Goal: Find specific page/section

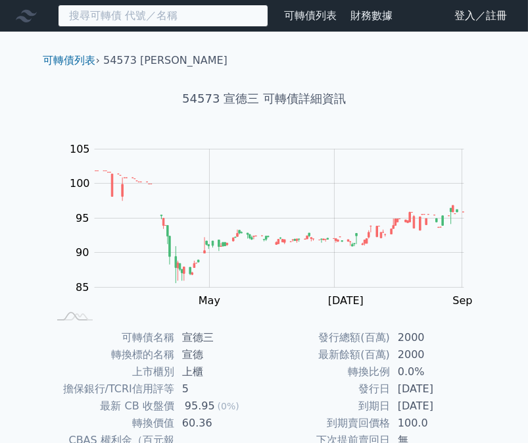
click at [120, 9] on input at bounding box center [163, 16] width 211 height 22
paste input "威健六"
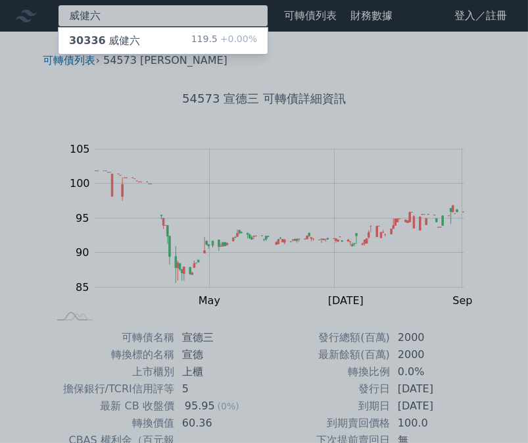
type input "威健六"
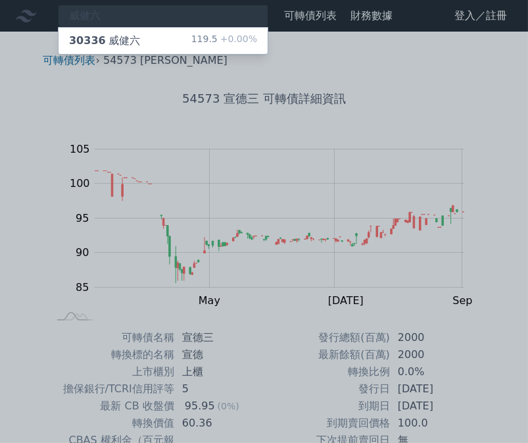
click at [114, 39] on div "30336 威健六" at bounding box center [104, 41] width 71 height 16
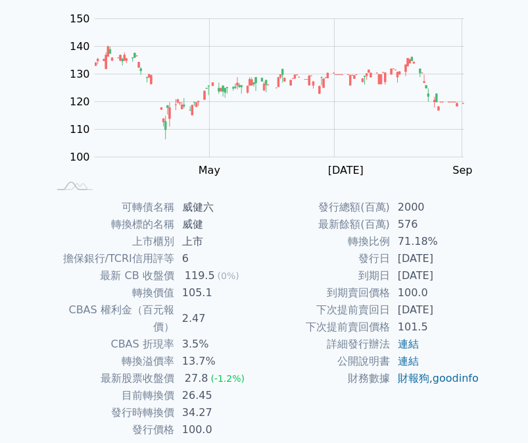
scroll to position [132, 0]
